Goal: Task Accomplishment & Management: Manage account settings

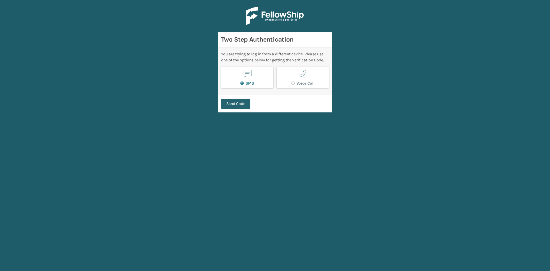
click at [226, 105] on button "Send Code" at bounding box center [235, 104] width 29 height 10
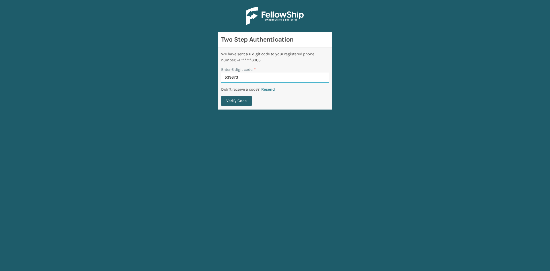
type input "539673"
click at [233, 96] on button "Verify Code" at bounding box center [236, 101] width 31 height 10
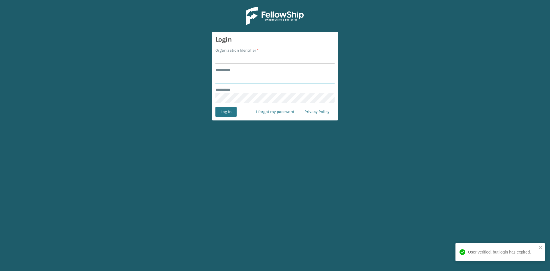
type input "******"
click at [237, 58] on input "Organization Identifier *" at bounding box center [275, 58] width 119 height 10
type input "SleepGeekz"
click at [224, 113] on button "Log In" at bounding box center [226, 112] width 21 height 10
